Goal: Transaction & Acquisition: Purchase product/service

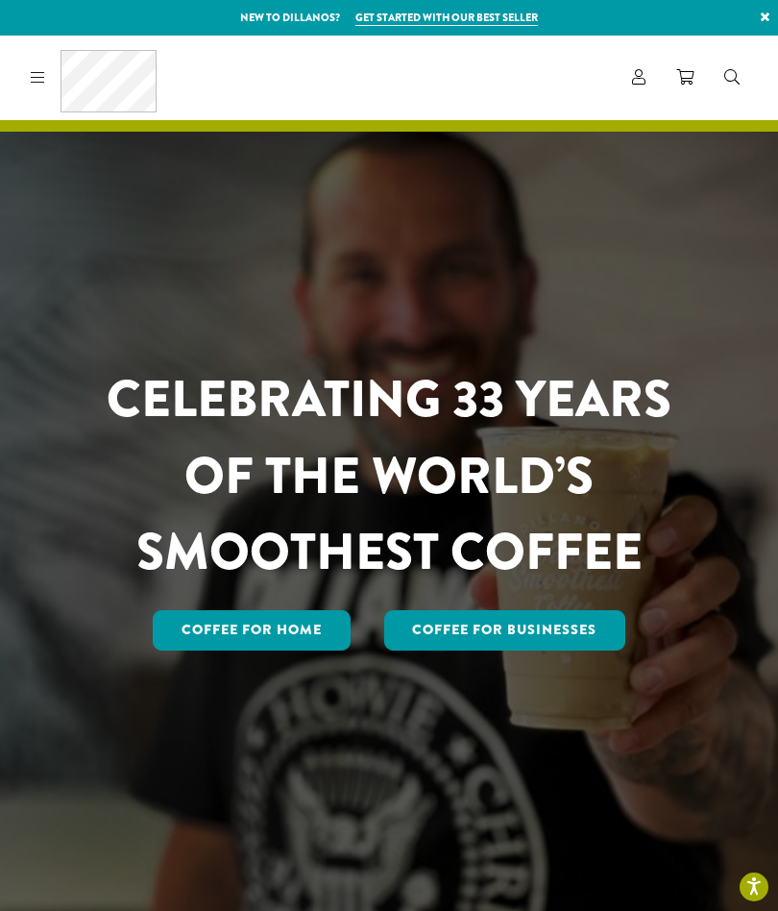
click at [34, 82] on icon at bounding box center [38, 76] width 14 height 15
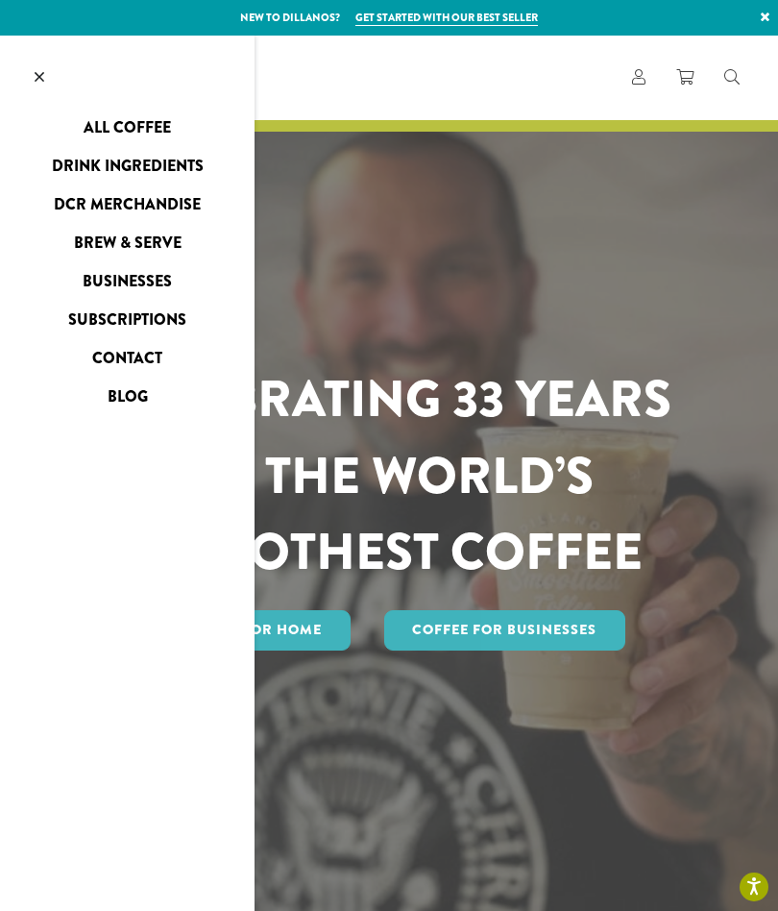
click at [109, 126] on link "All Coffee" at bounding box center [127, 127] width 255 height 31
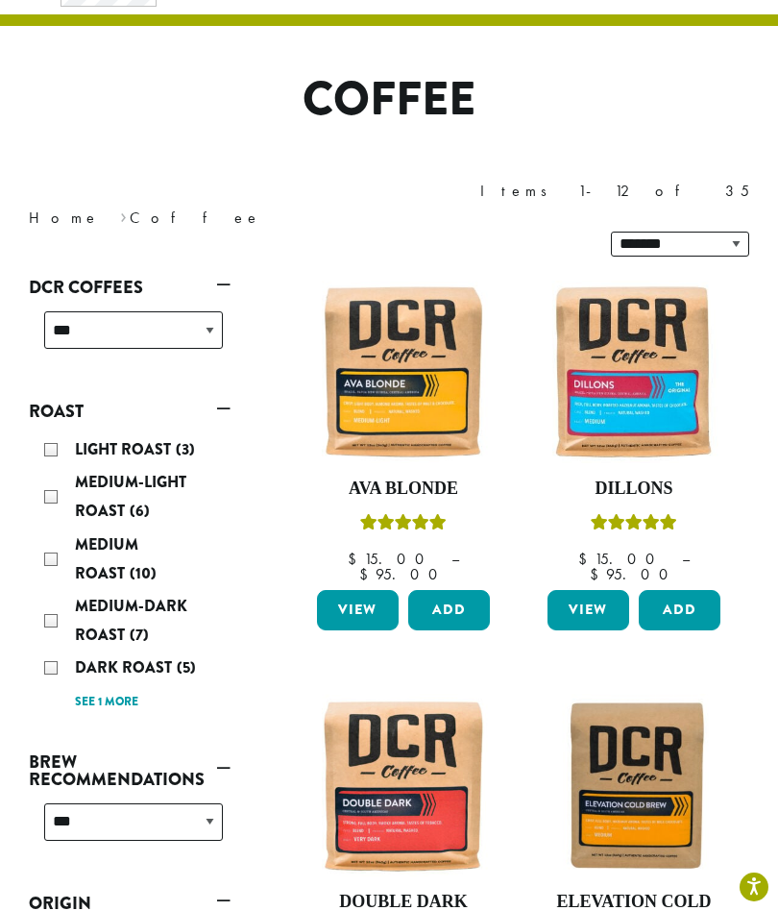
scroll to position [105, 0]
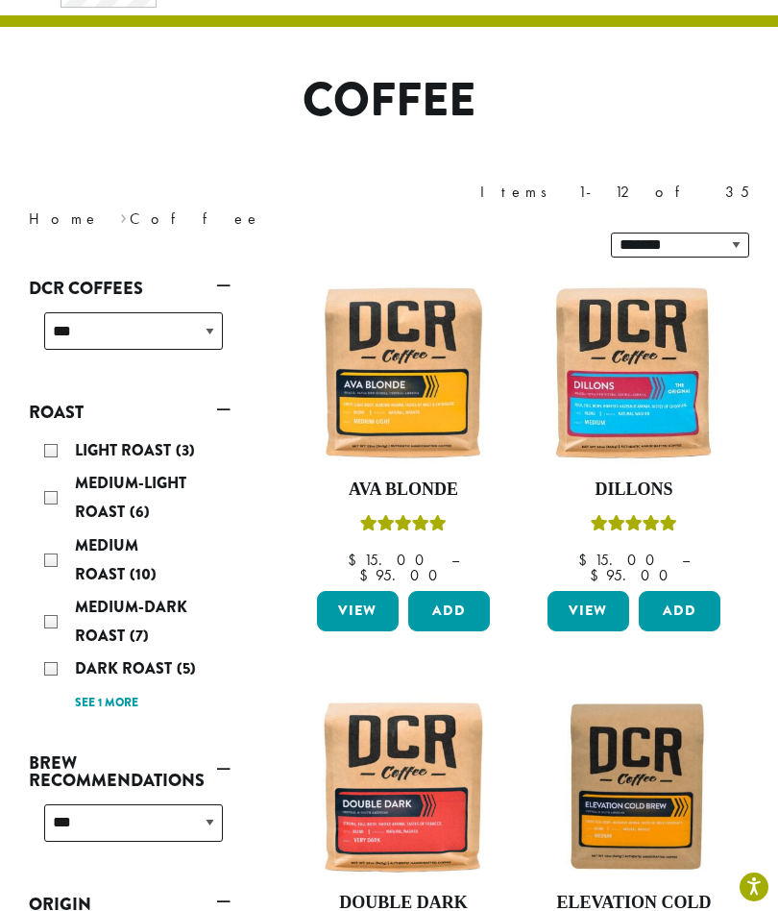
click at [118, 534] on span "Medium Roast" at bounding box center [106, 559] width 63 height 51
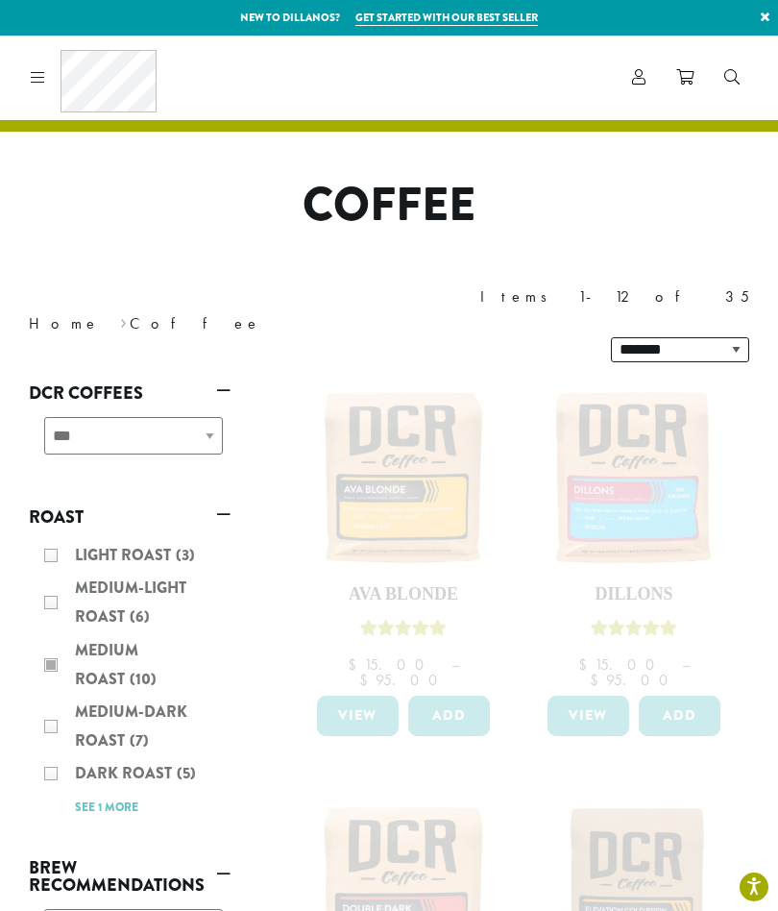
click at [106, 601] on div "Light Roast (3) Medium-Light Roast (6) Medium Roast (10) Medium-Dark Roast (7) …" at bounding box center [130, 680] width 202 height 295
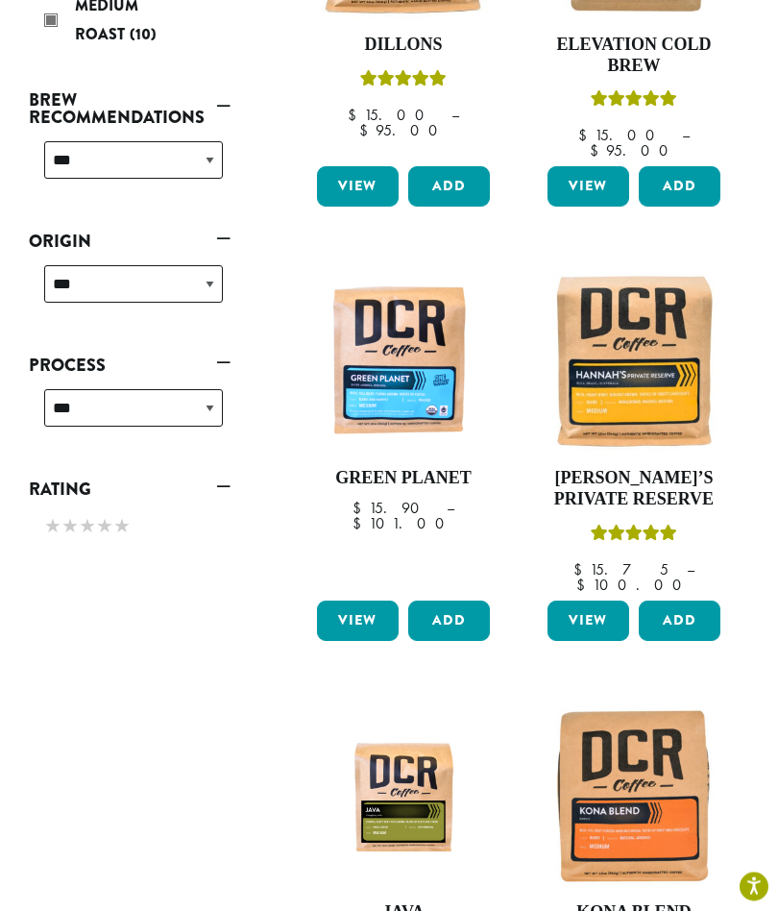
scroll to position [557, 0]
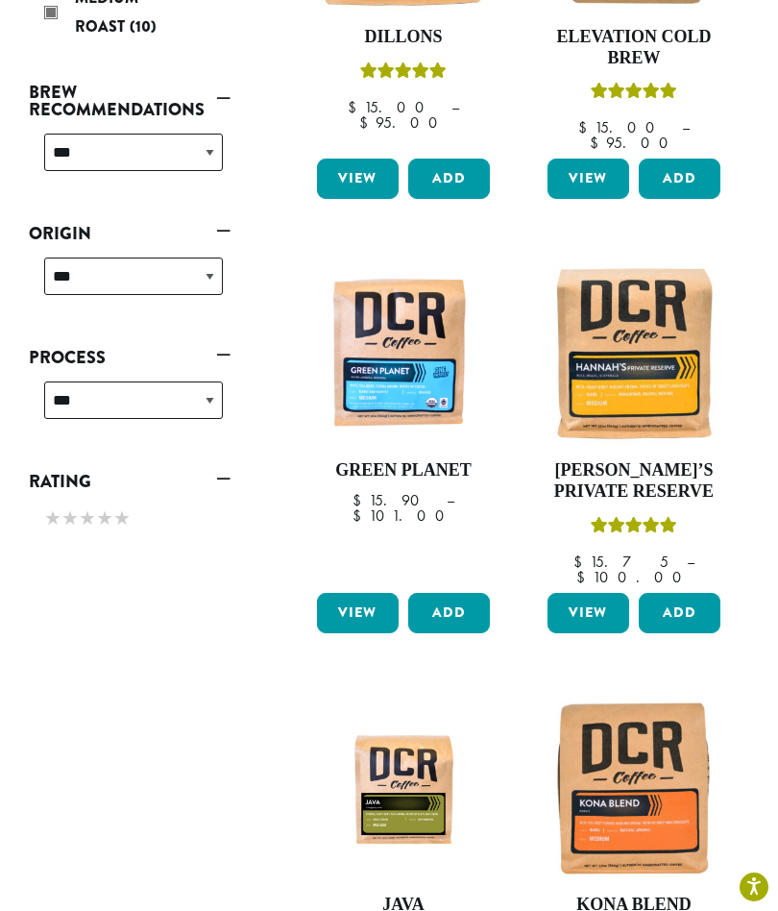
click at [598, 307] on img at bounding box center [634, 353] width 183 height 183
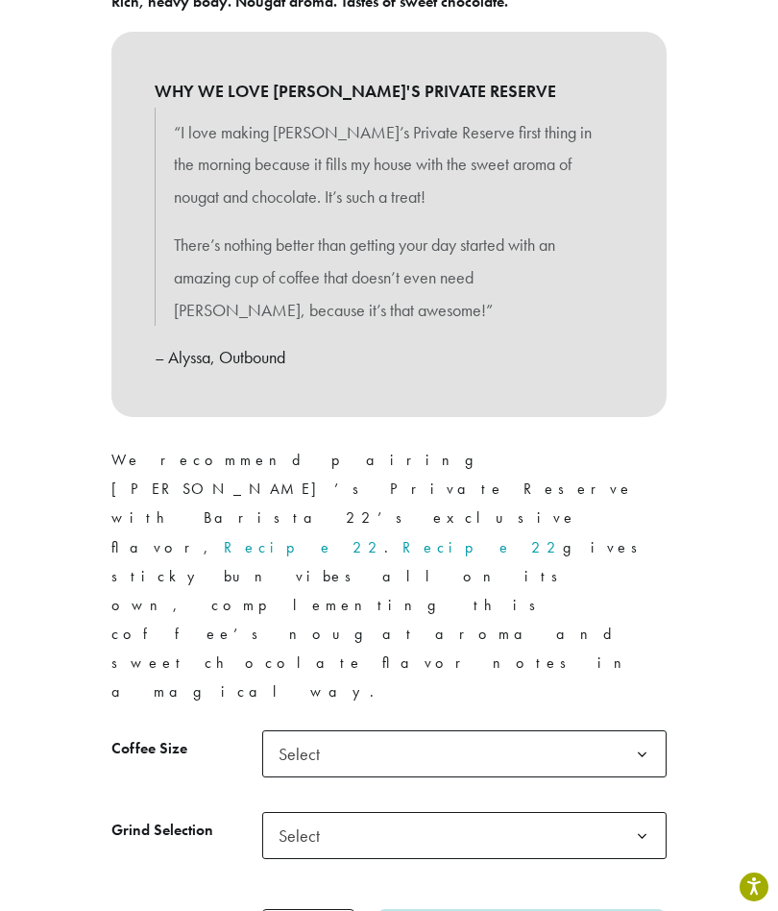
scroll to position [1010, 0]
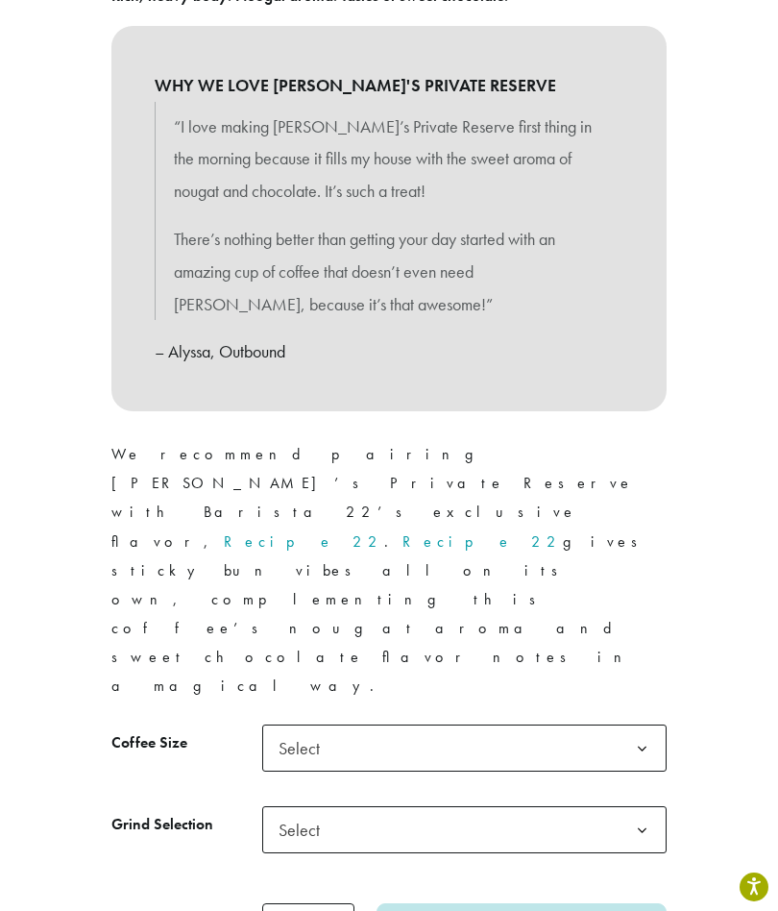
click at [150, 729] on label "Coffee Size" at bounding box center [186, 743] width 151 height 28
click at [261, 724] on select "**********" at bounding box center [261, 724] width 1 height 1
click at [651, 725] on b at bounding box center [642, 748] width 47 height 47
click at [301, 811] on span "Select" at bounding box center [305, 829] width 68 height 37
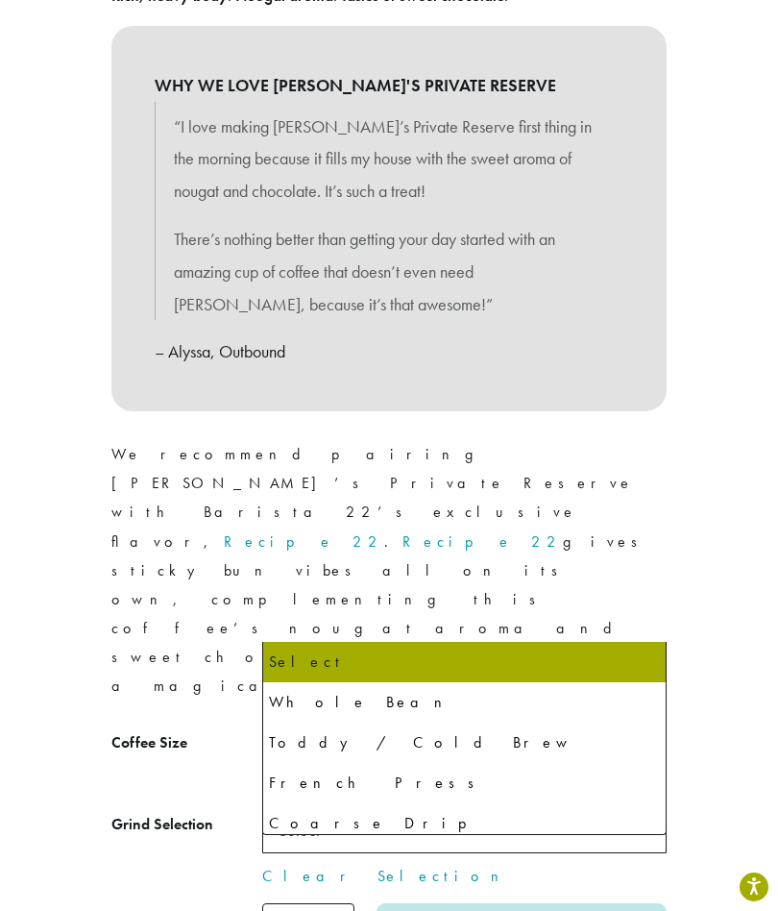
select select "**********"
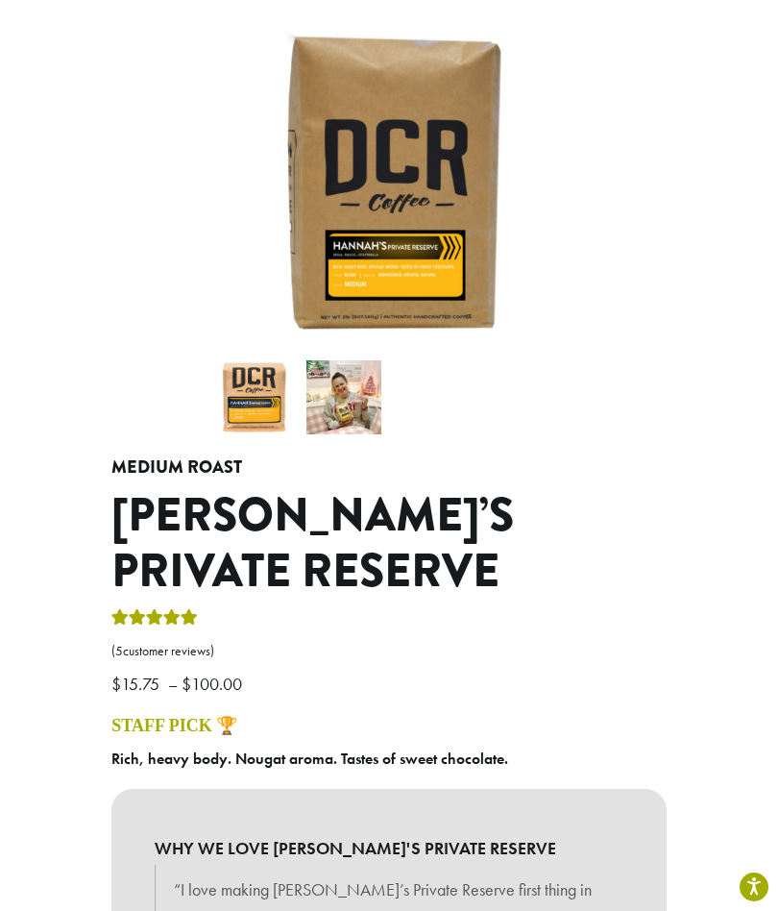
scroll to position [240, 0]
